Goal: Information Seeking & Learning: Learn about a topic

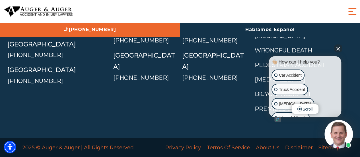
scroll to position [1517, 0]
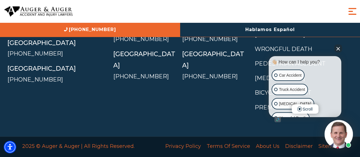
click at [338, 47] on button "Close Intaker Chat Widget" at bounding box center [338, 48] width 8 height 8
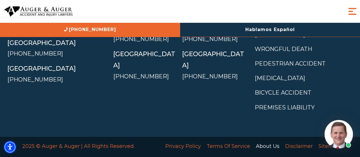
click at [274, 140] on link "About Us" at bounding box center [267, 146] width 29 height 12
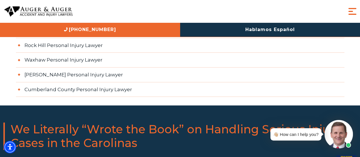
scroll to position [1396, 0]
